Goal: Task Accomplishment & Management: Manage account settings

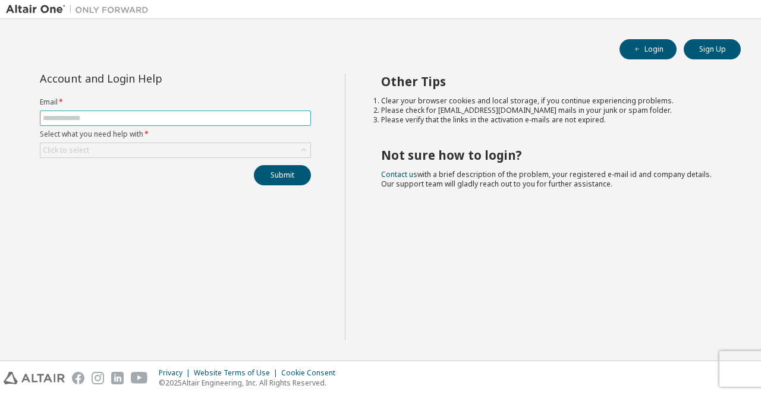
click at [103, 117] on input "text" at bounding box center [175, 119] width 265 height 10
type input "**********"
click at [176, 145] on div "Click to select" at bounding box center [175, 150] width 270 height 14
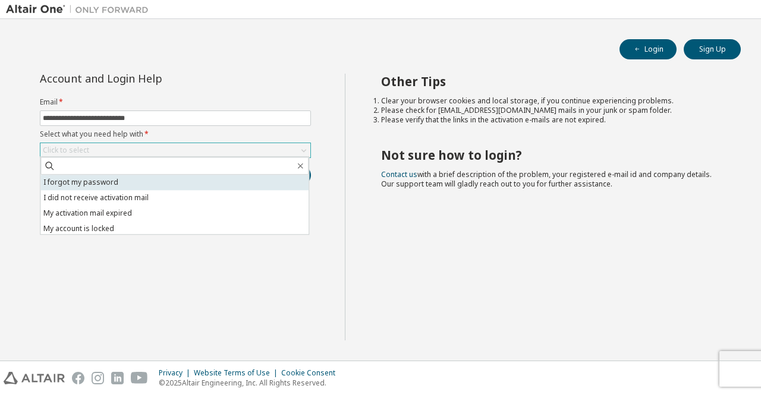
click at [157, 185] on li "I forgot my password" at bounding box center [174, 182] width 268 height 15
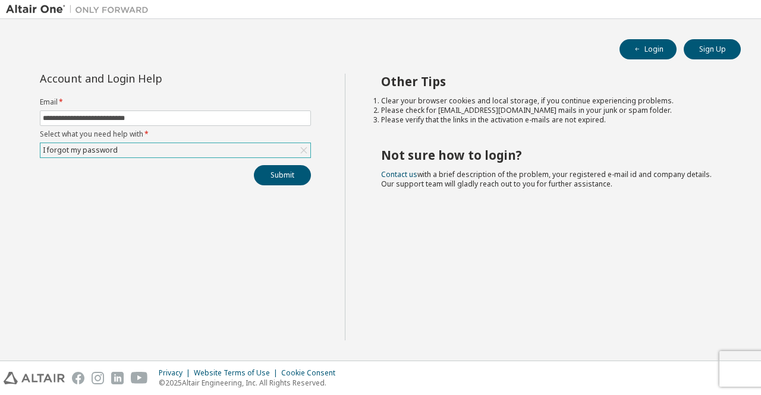
click at [156, 157] on div "**********" at bounding box center [175, 130] width 285 height 112
click at [156, 149] on div "I forgot my password" at bounding box center [175, 150] width 270 height 14
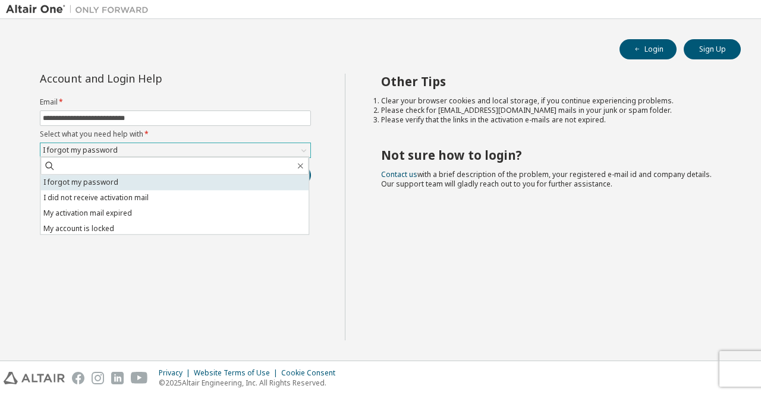
click at [109, 178] on li "I forgot my password" at bounding box center [174, 182] width 268 height 15
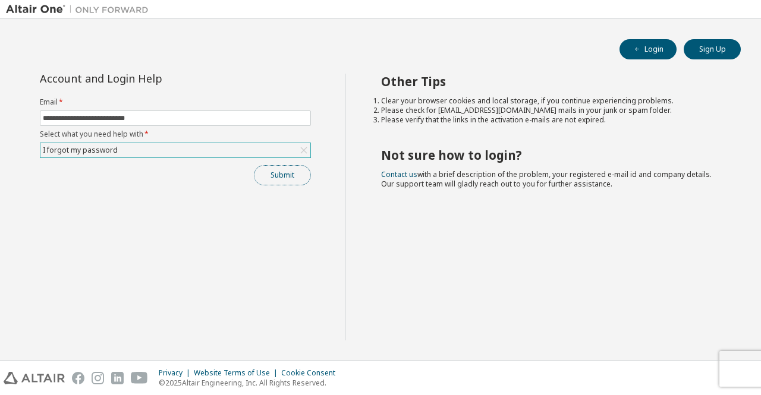
click at [266, 171] on button "Submit" at bounding box center [282, 175] width 57 height 20
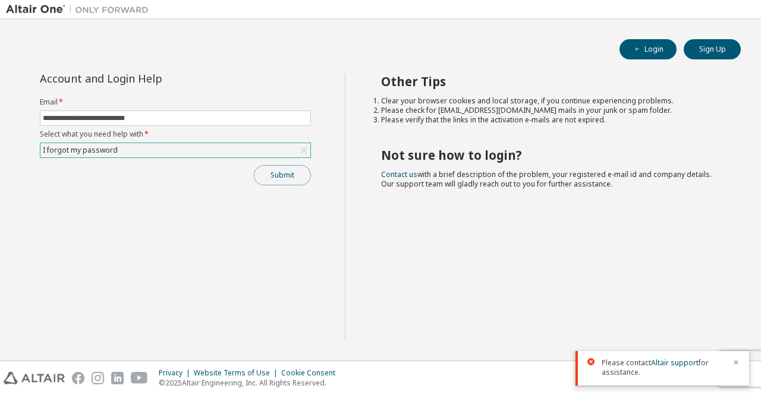
click at [285, 177] on button "Submit" at bounding box center [282, 175] width 57 height 20
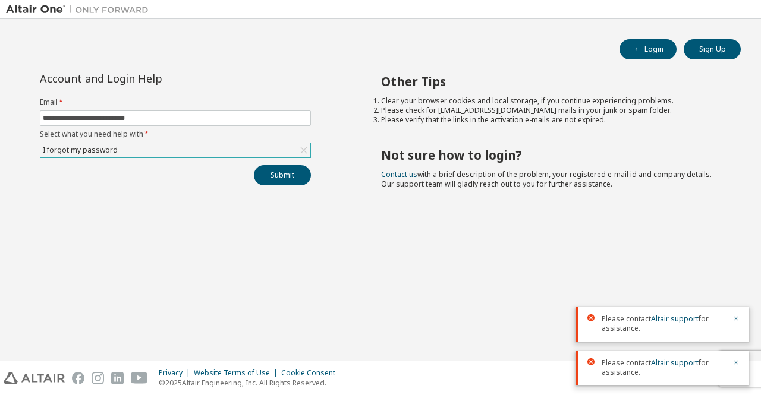
click at [598, 363] on div at bounding box center [595, 362] width 14 height 7
click at [649, 46] on button "Login" at bounding box center [648, 49] width 57 height 20
